Goal: Task Accomplishment & Management: Use online tool/utility

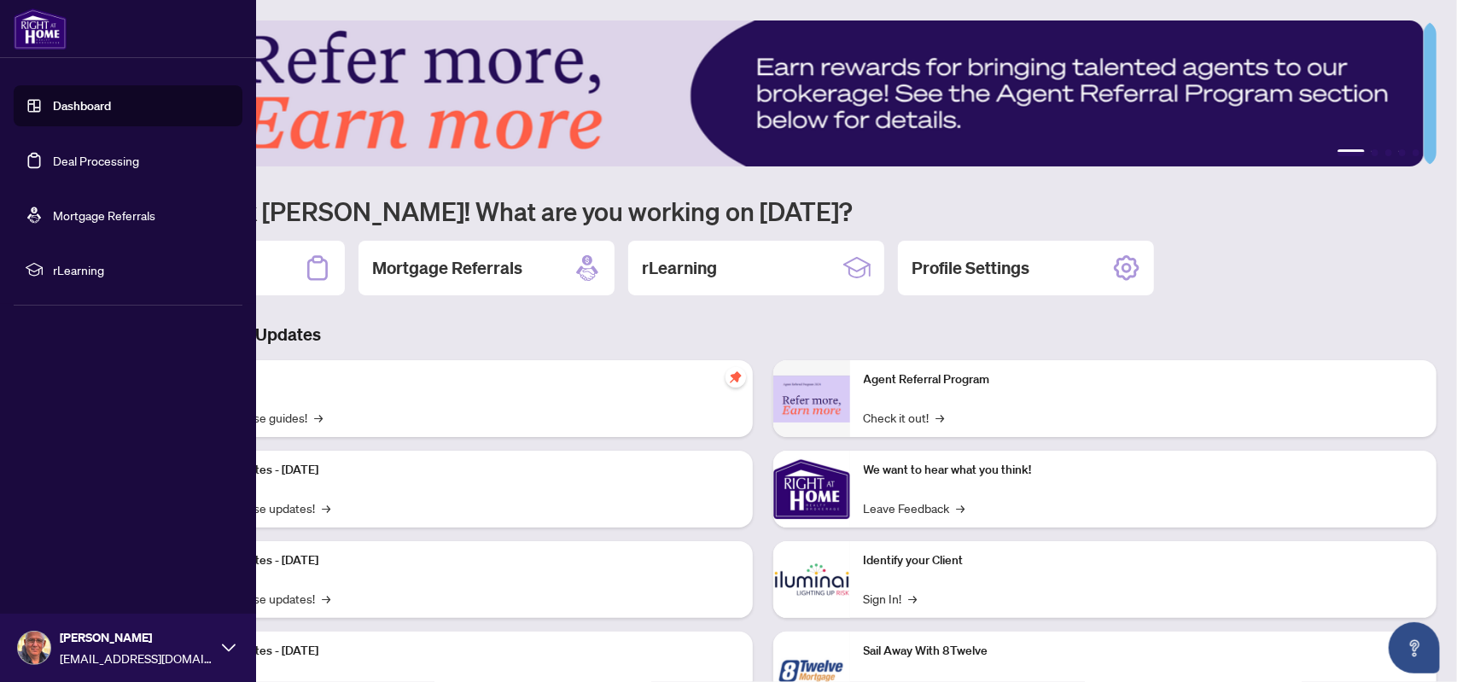
click at [56, 109] on link "Dashboard" at bounding box center [82, 105] width 58 height 15
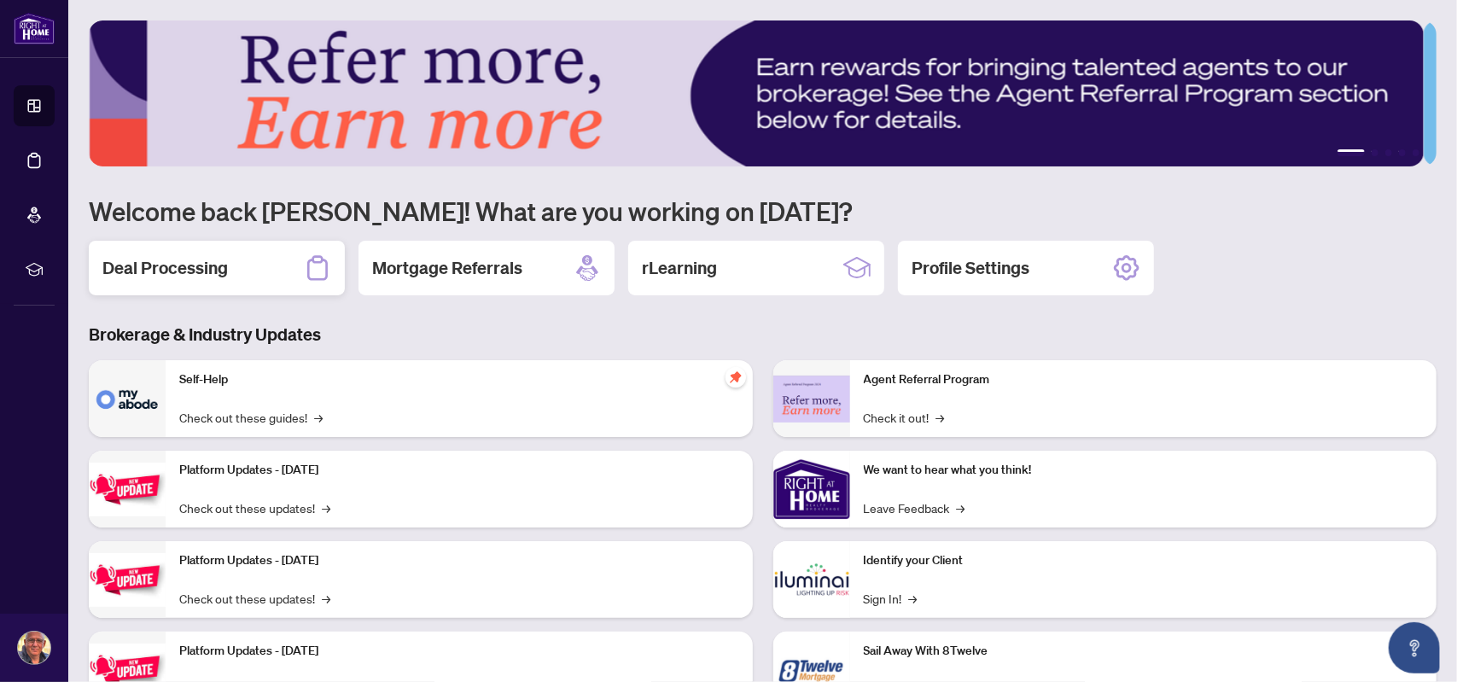
click at [198, 273] on h2 "Deal Processing" at bounding box center [164, 268] width 125 height 24
